Goal: Task Accomplishment & Management: Manage account settings

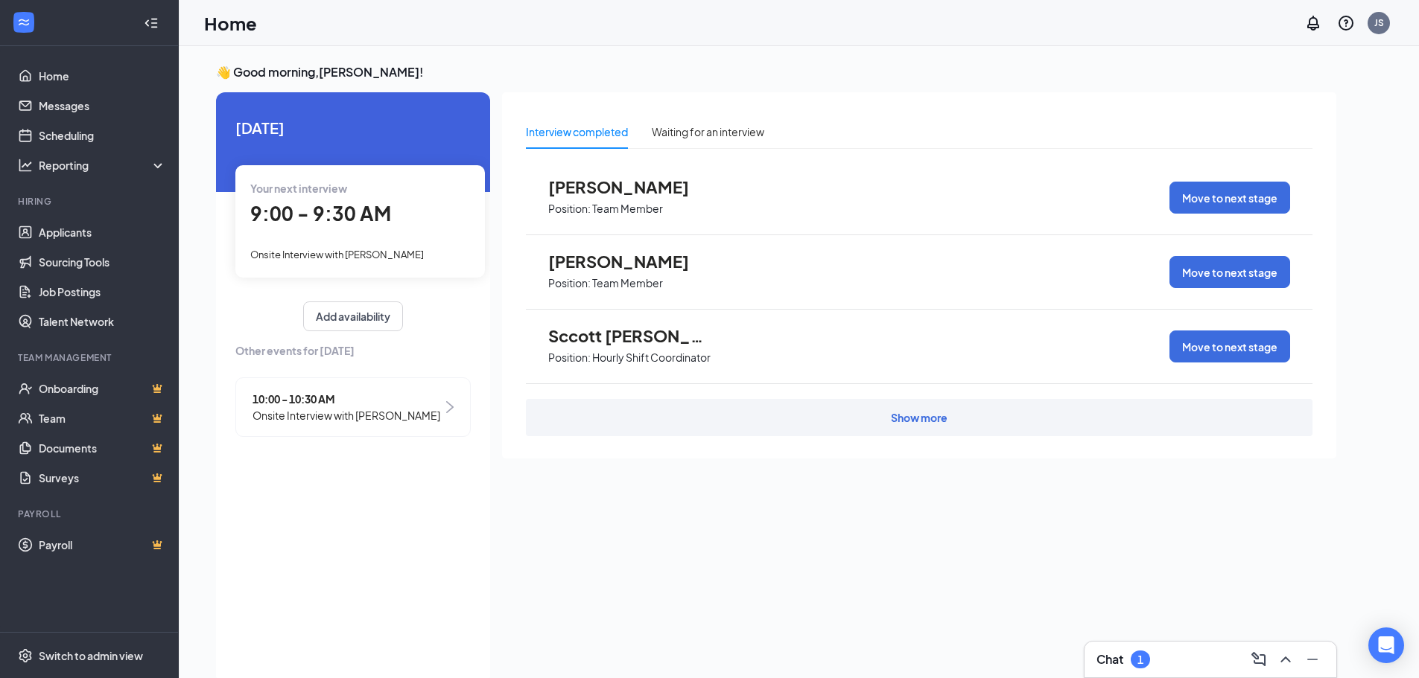
click at [336, 225] on span "9:00 - 9:30 AM" at bounding box center [320, 213] width 141 height 25
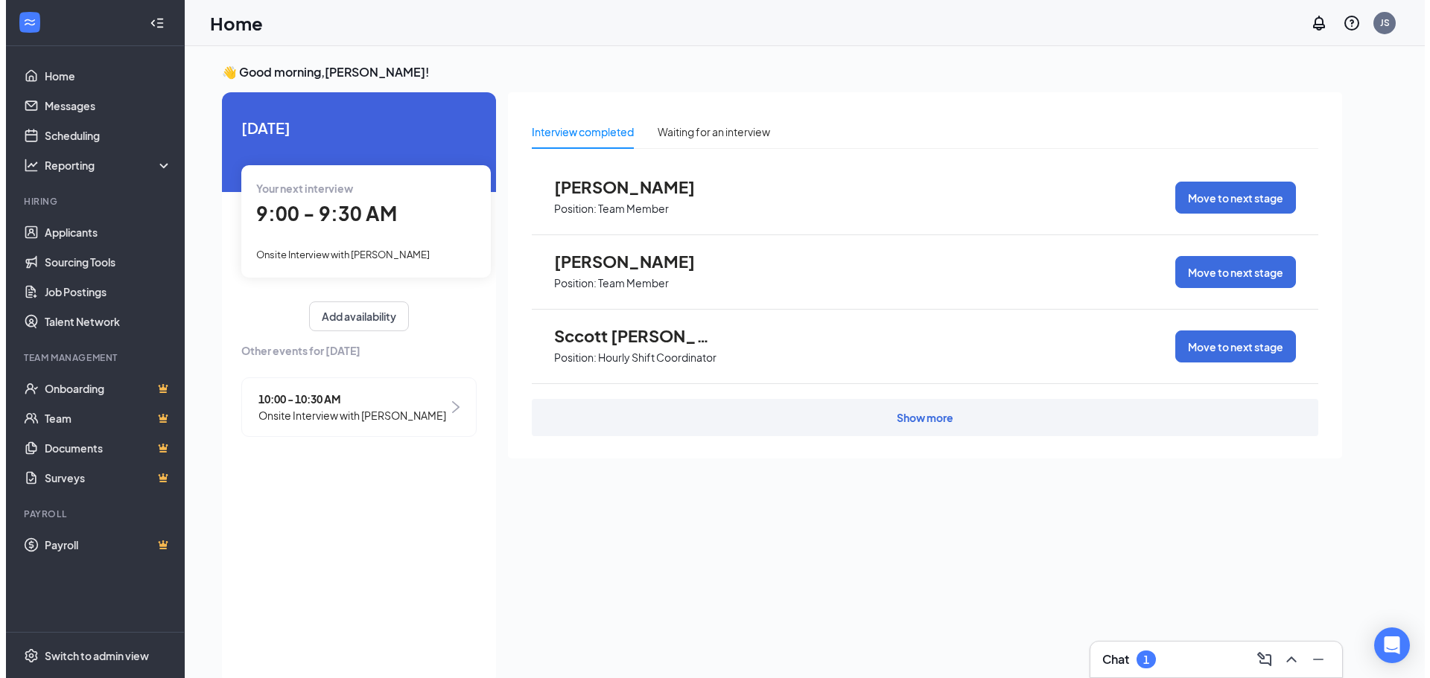
scroll to position [6, 0]
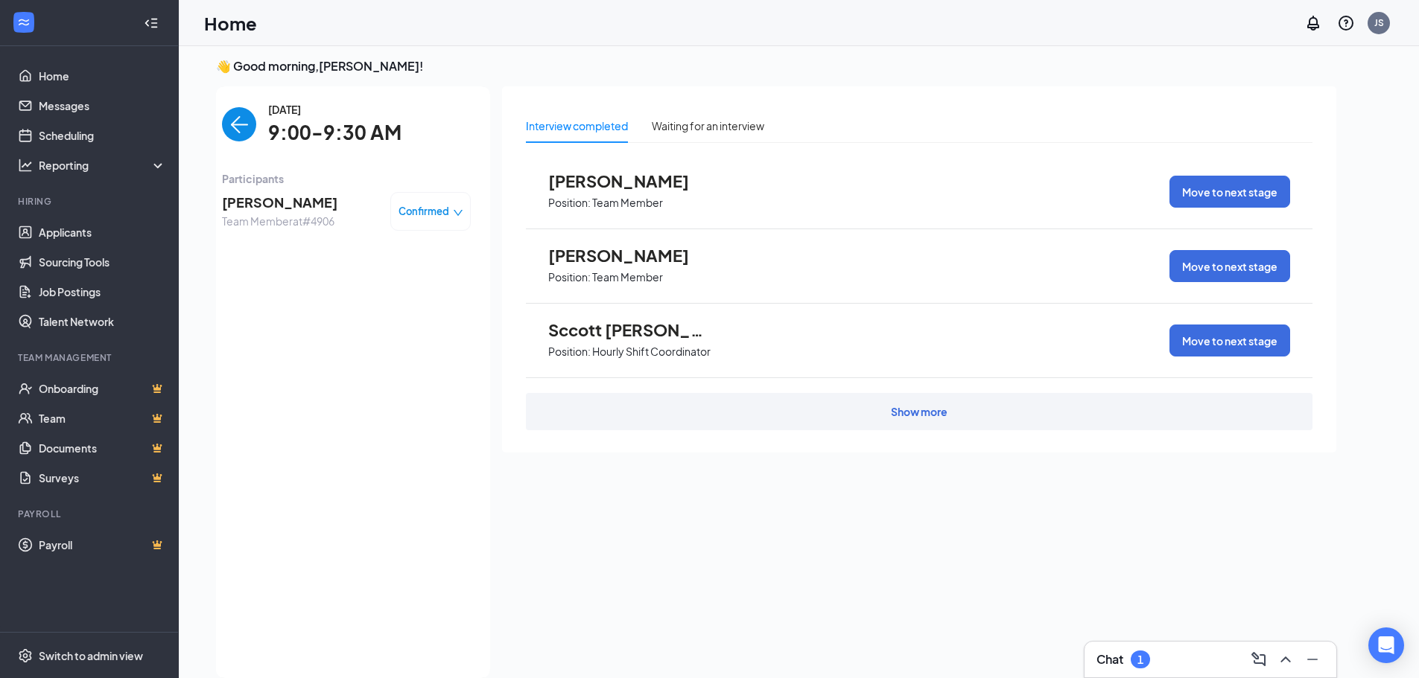
click at [293, 202] on span "[PERSON_NAME]" at bounding box center [279, 202] width 115 height 21
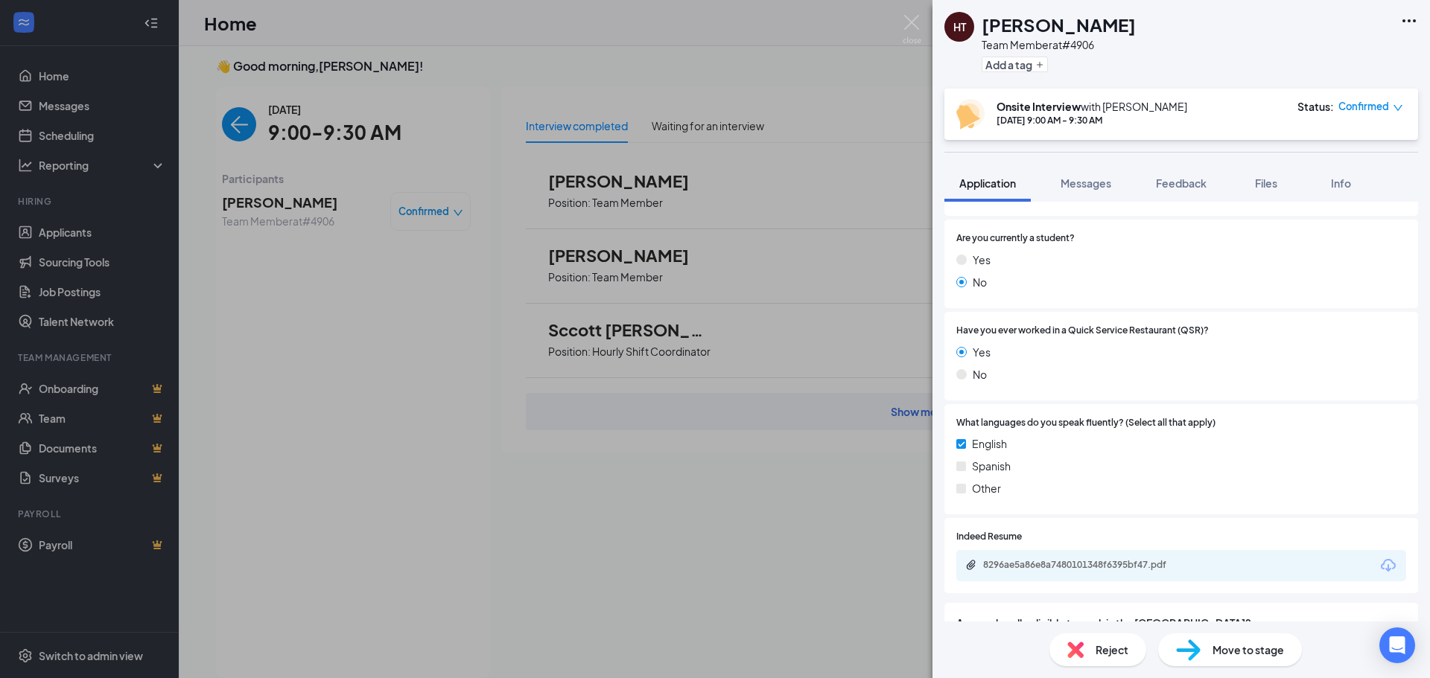
scroll to position [596, 0]
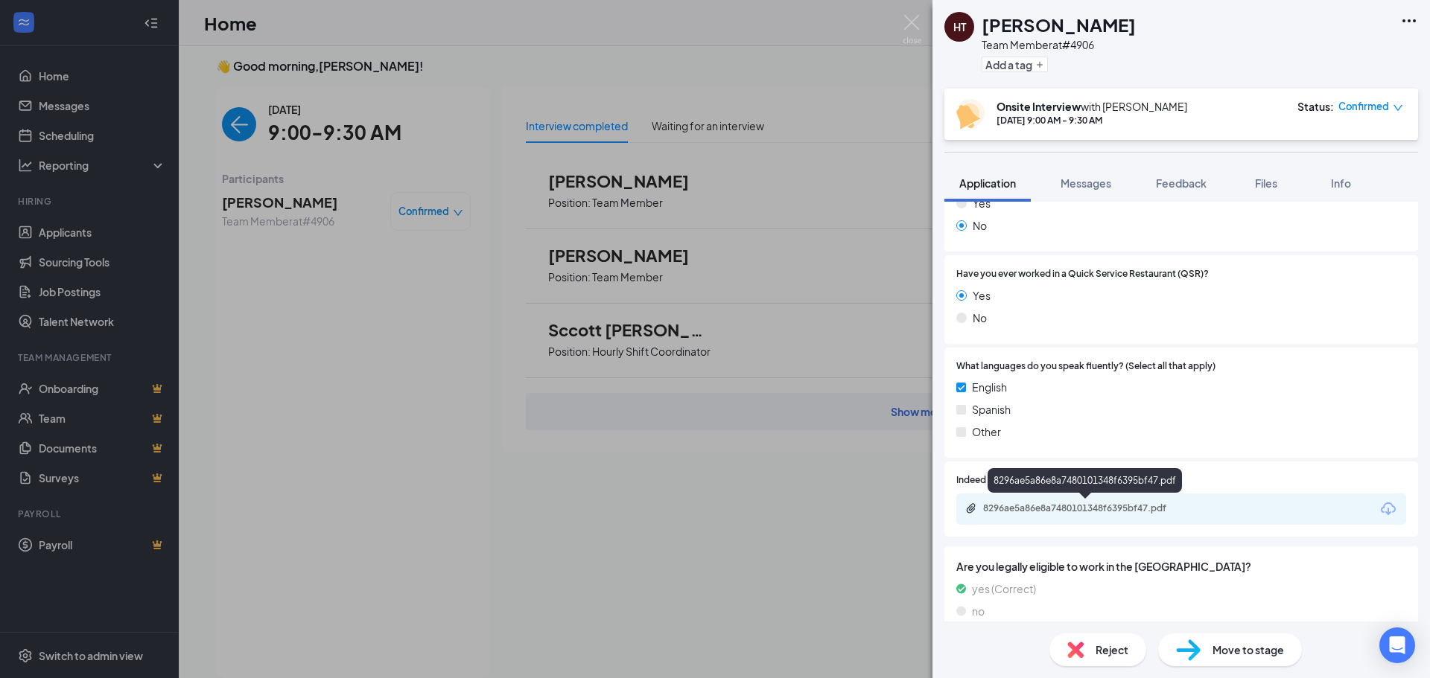
click at [1108, 512] on div "8296ae5a86e8a7480101348f6395bf47.pdf" at bounding box center [1087, 509] width 209 height 12
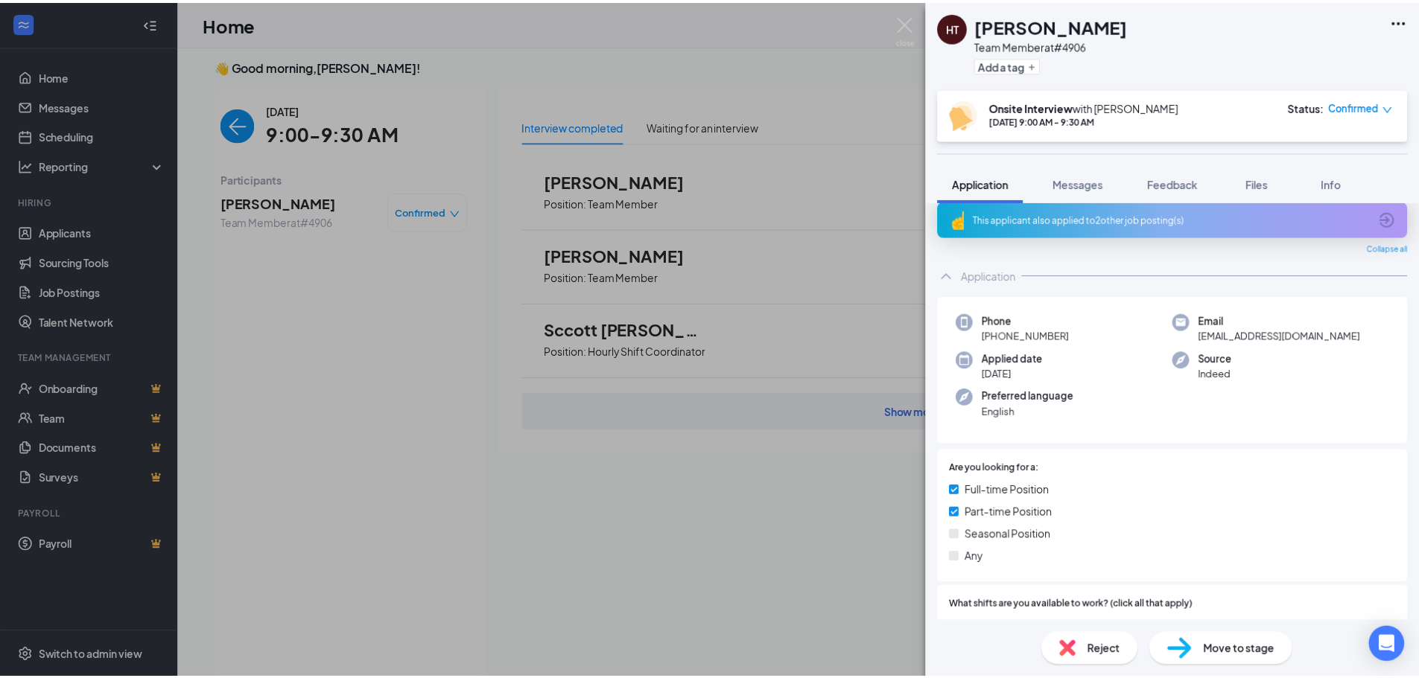
scroll to position [0, 0]
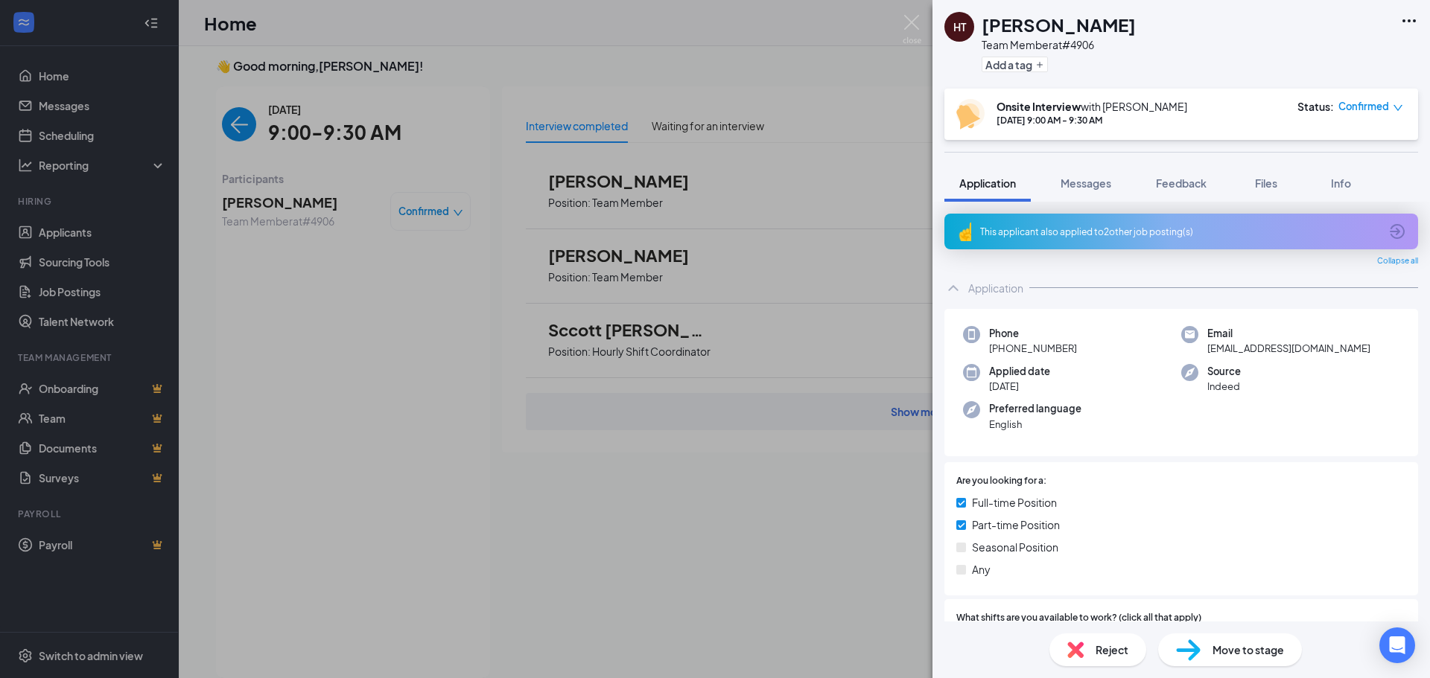
click at [1094, 232] on div "This applicant also applied to 2 other job posting(s)" at bounding box center [1179, 232] width 399 height 13
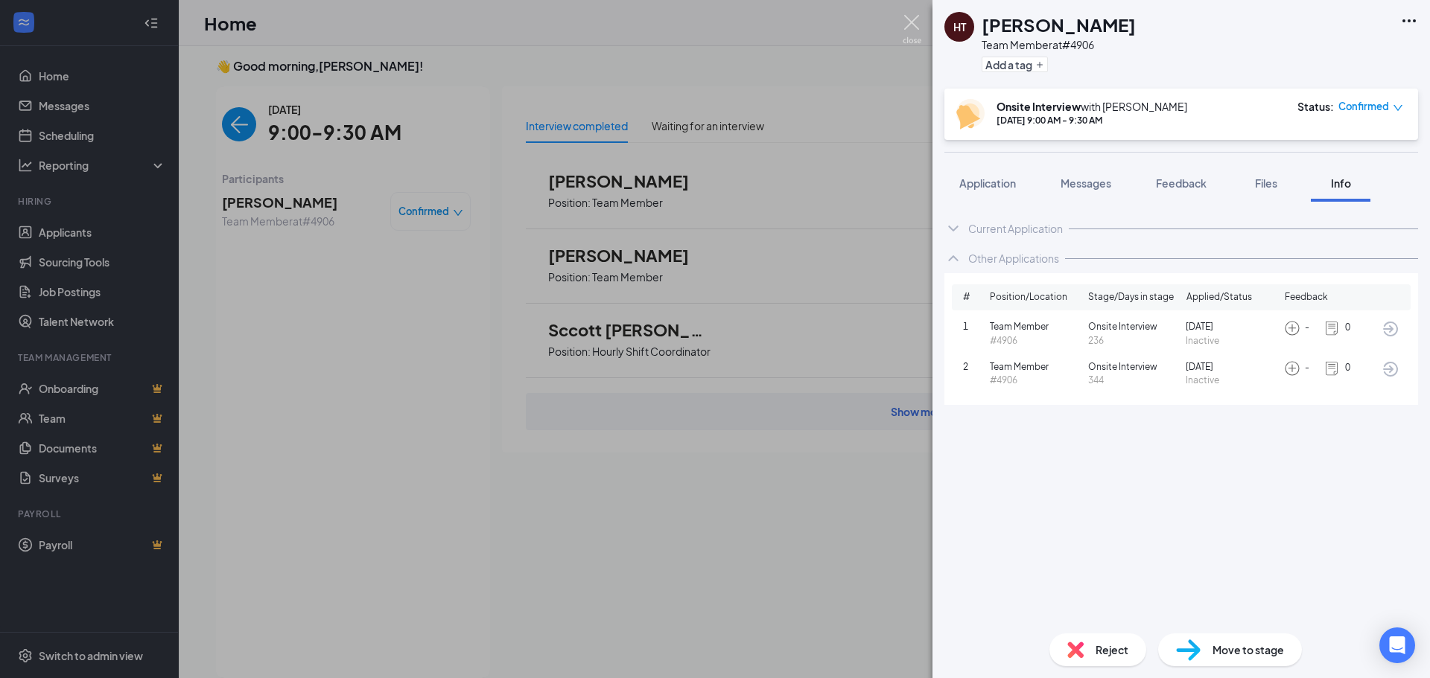
click at [916, 24] on img at bounding box center [912, 29] width 19 height 29
